Goal: Task Accomplishment & Management: Use online tool/utility

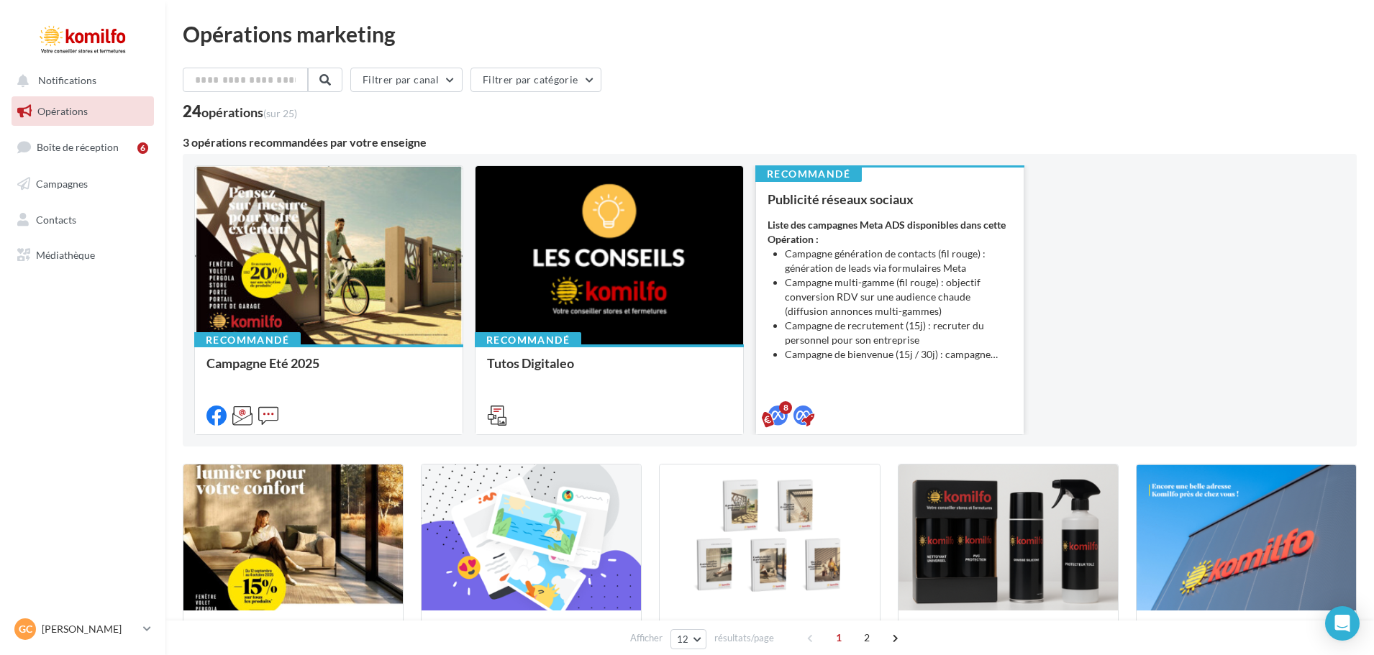
click at [927, 244] on div "Liste des campagnes Meta ADS disponibles dans cette Opération : Campagne généra…" at bounding box center [889, 290] width 245 height 144
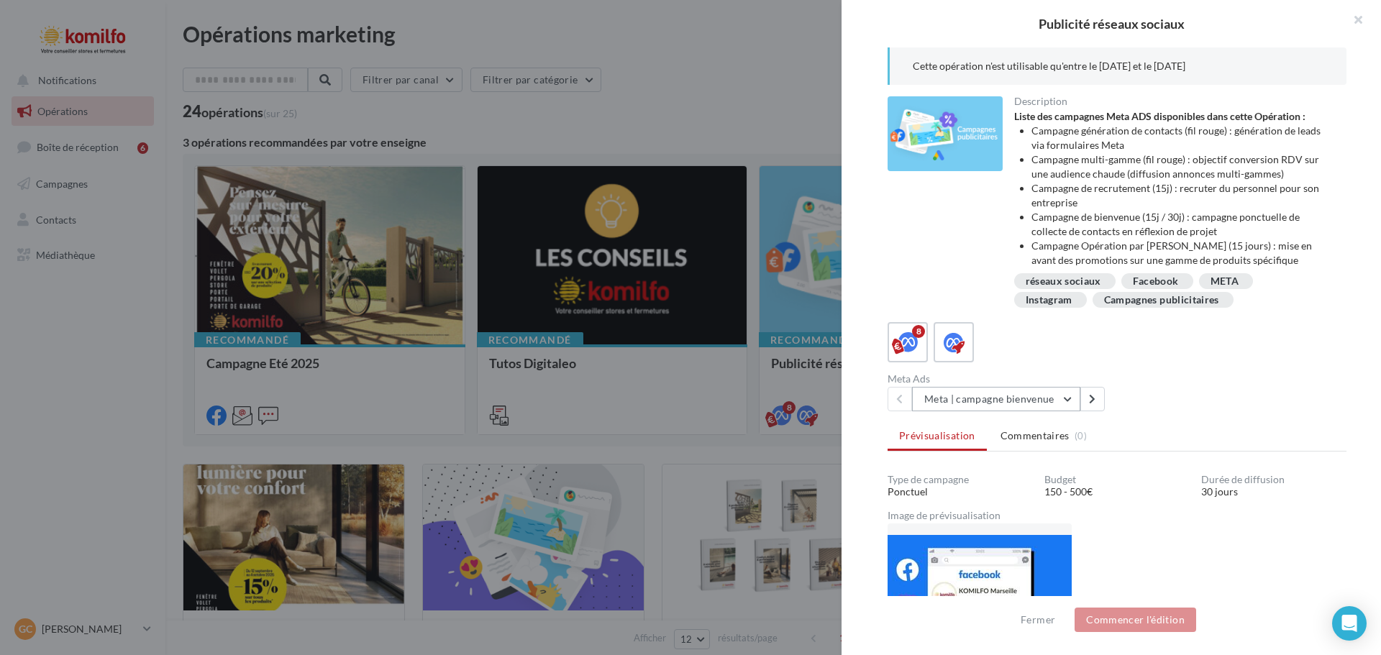
click at [1030, 393] on button "Meta | campagne bienvenue" at bounding box center [996, 399] width 168 height 24
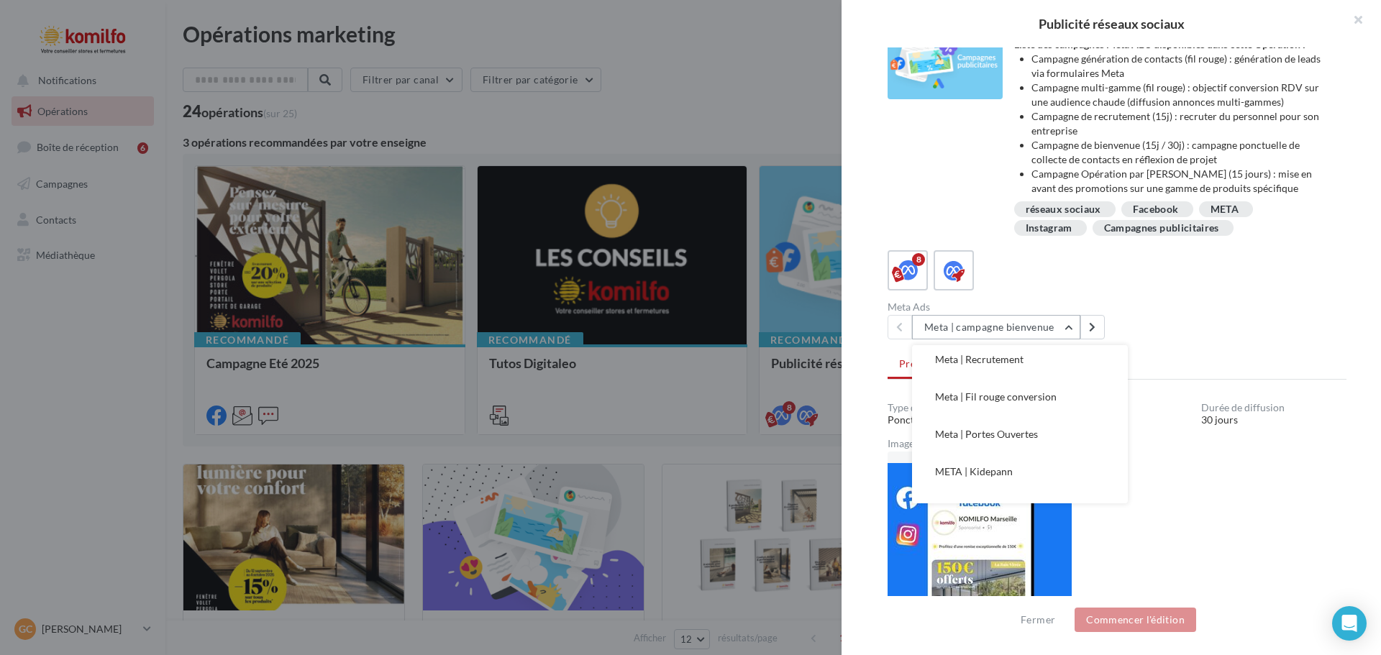
scroll to position [141, 0]
click at [1018, 485] on span "Opération Automne 2025" at bounding box center [992, 484] width 115 height 12
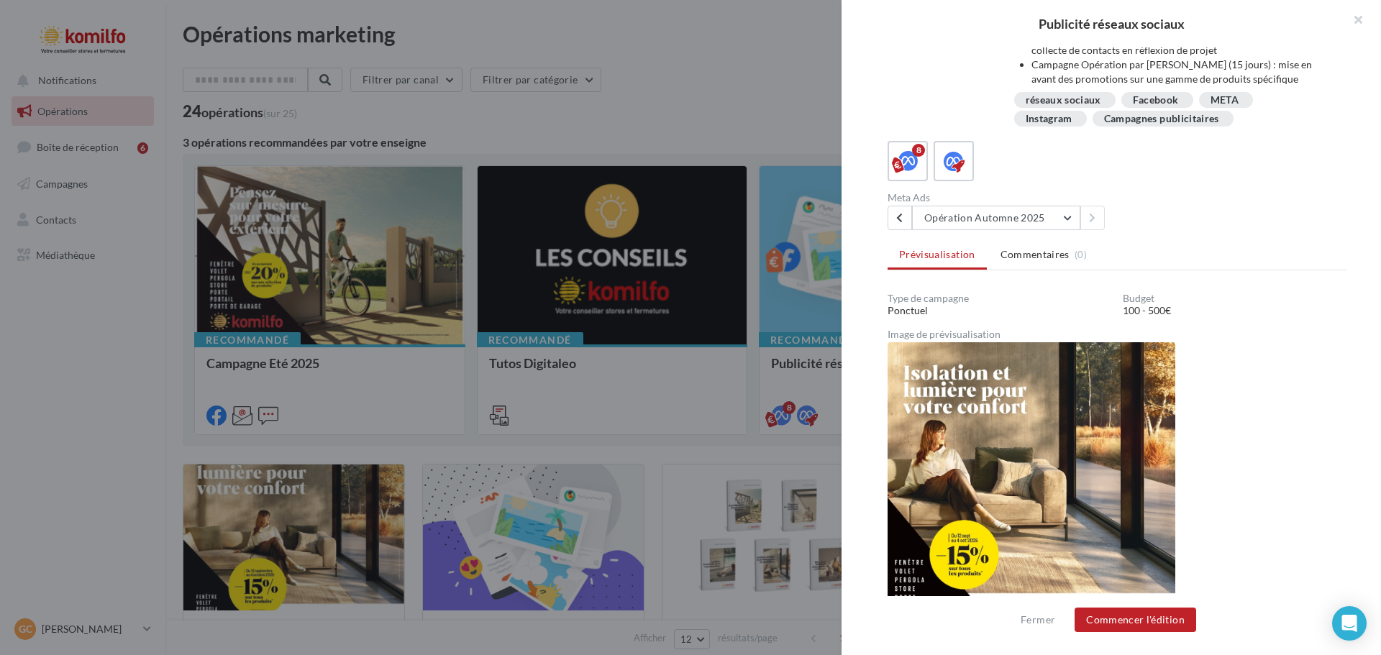
scroll to position [153, 0]
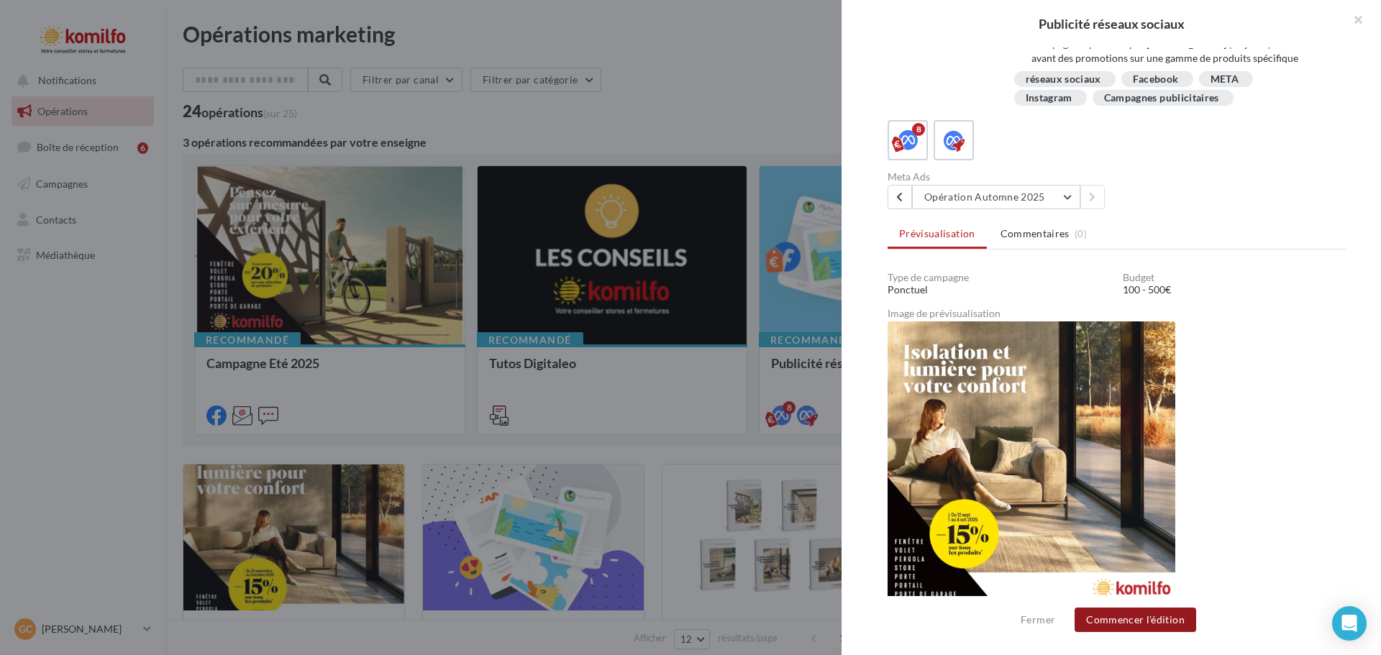
click at [1117, 624] on button "Commencer l'édition" at bounding box center [1136, 620] width 122 height 24
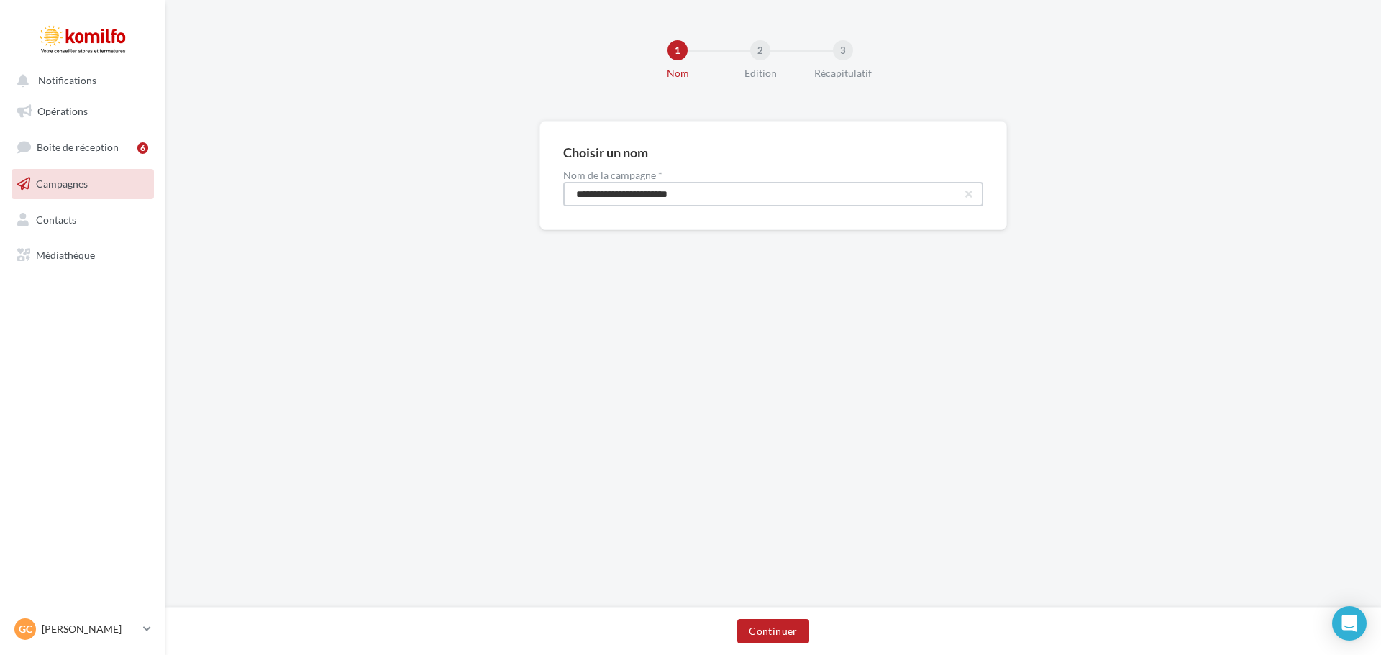
click at [731, 194] on input "**********" at bounding box center [773, 194] width 420 height 24
drag, startPoint x: 731, startPoint y: 194, endPoint x: 411, endPoint y: 174, distance: 320.7
click at [411, 174] on div "**********" at bounding box center [772, 198] width 1215 height 155
type input "**********"
click at [760, 639] on button "Continuer" at bounding box center [772, 631] width 71 height 24
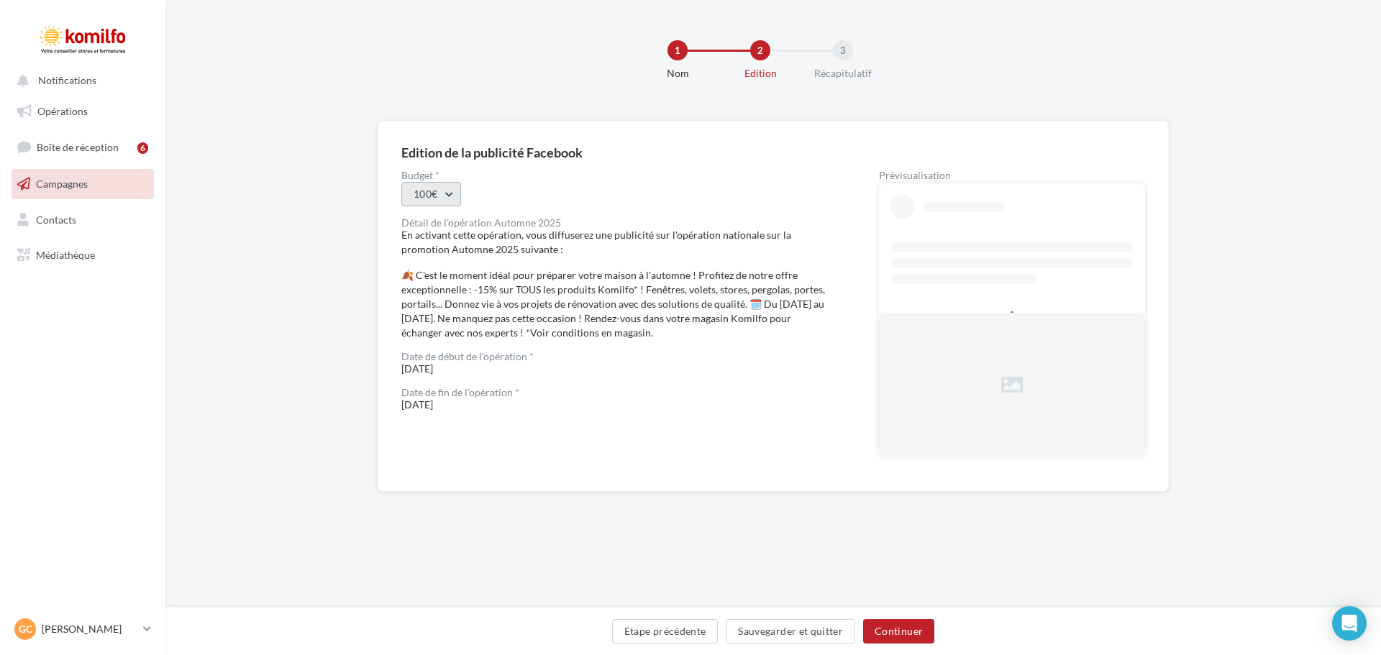
click at [438, 194] on button "100€" at bounding box center [431, 194] width 60 height 24
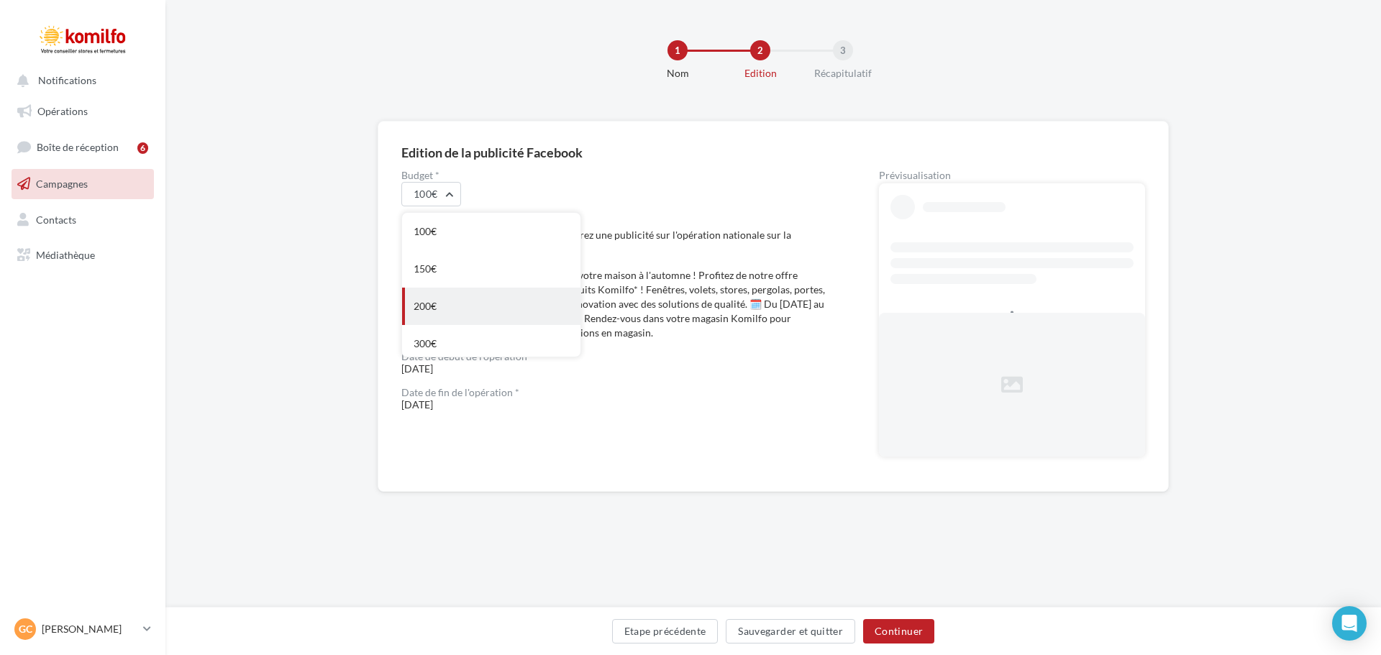
click at [448, 298] on div "200€" at bounding box center [491, 306] width 178 height 37
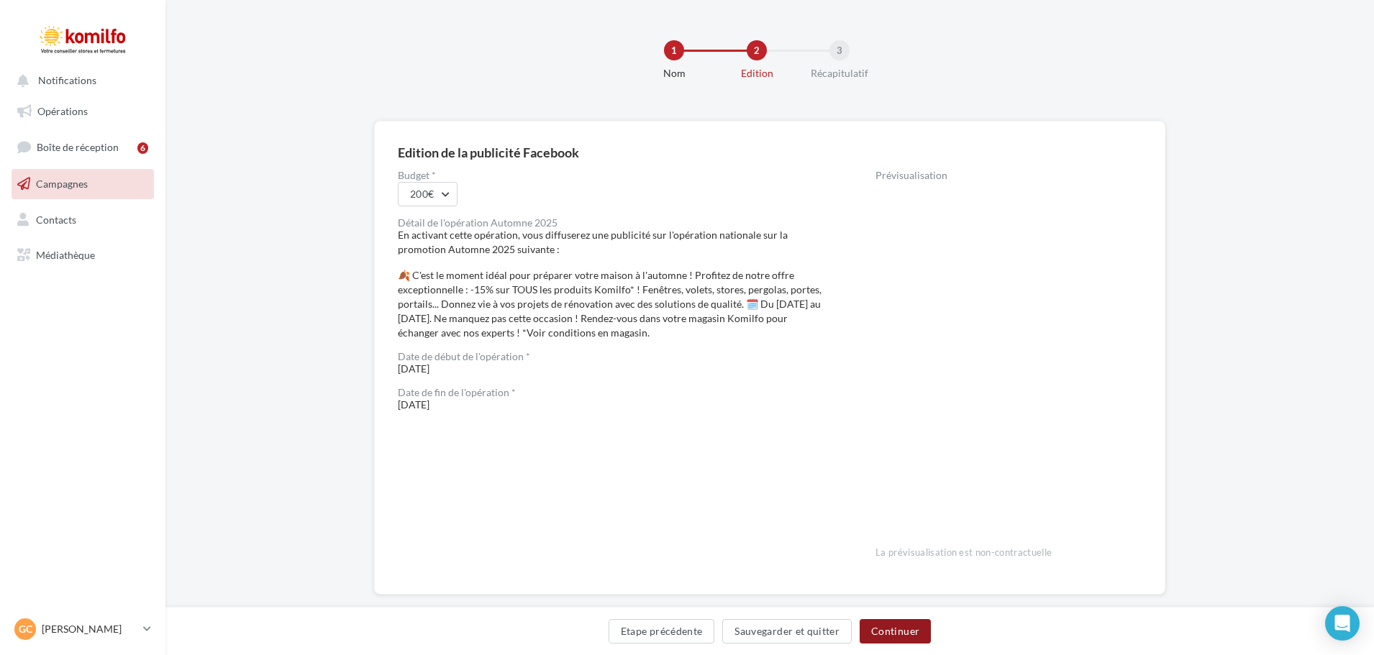
click at [906, 632] on button "Continuer" at bounding box center [894, 631] width 71 height 24
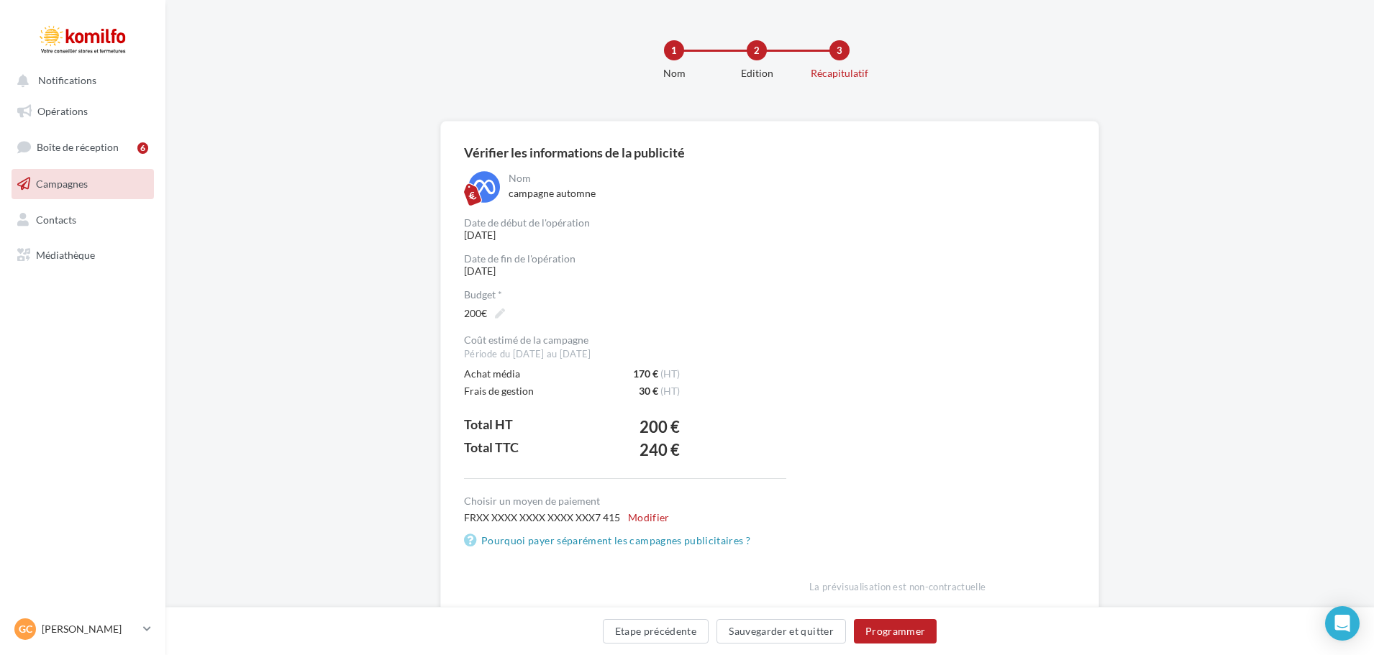
scroll to position [59, 0]
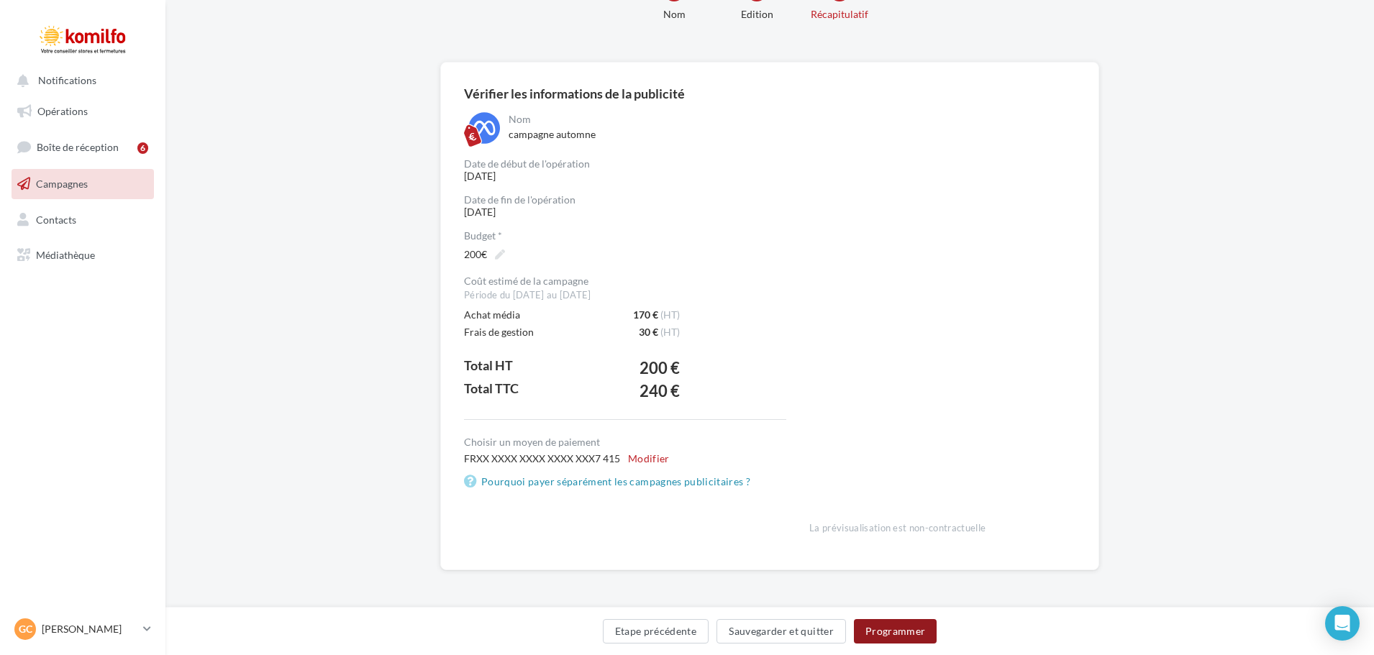
click at [885, 629] on button "Programmer" at bounding box center [895, 631] width 83 height 24
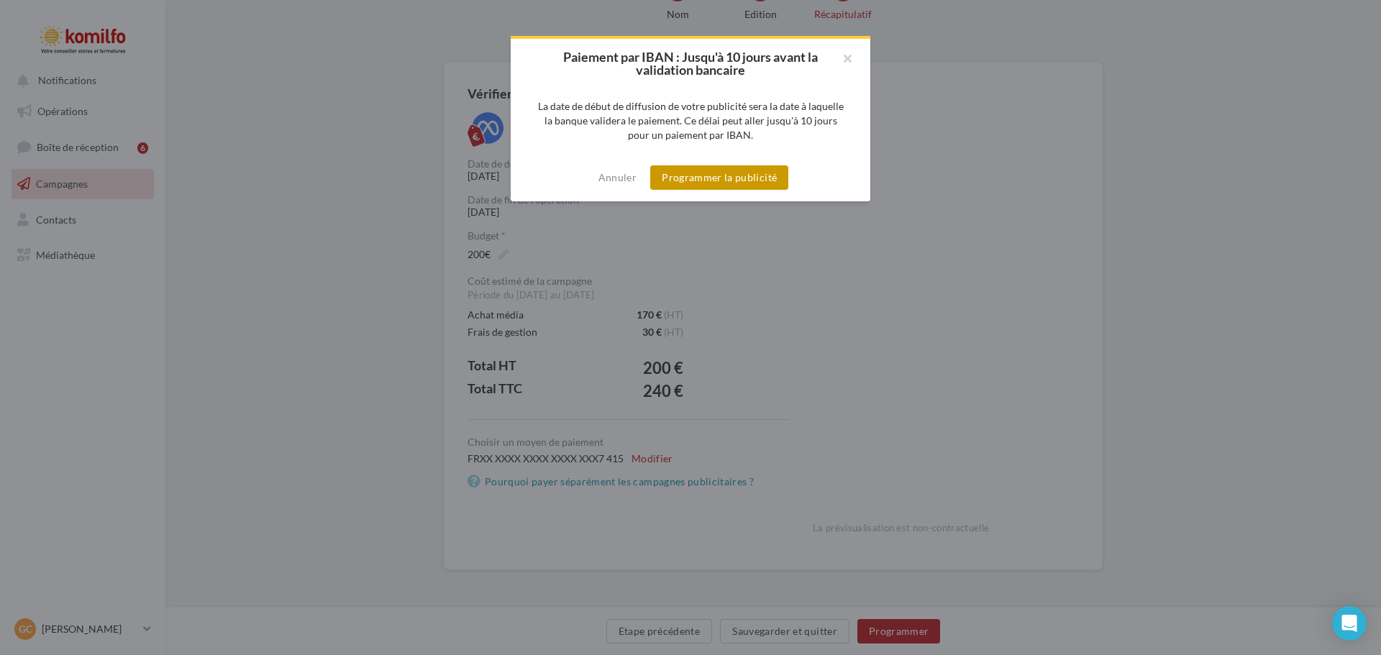
click at [705, 182] on button "Programmer la publicité" at bounding box center [719, 177] width 138 height 24
